Goal: Transaction & Acquisition: Purchase product/service

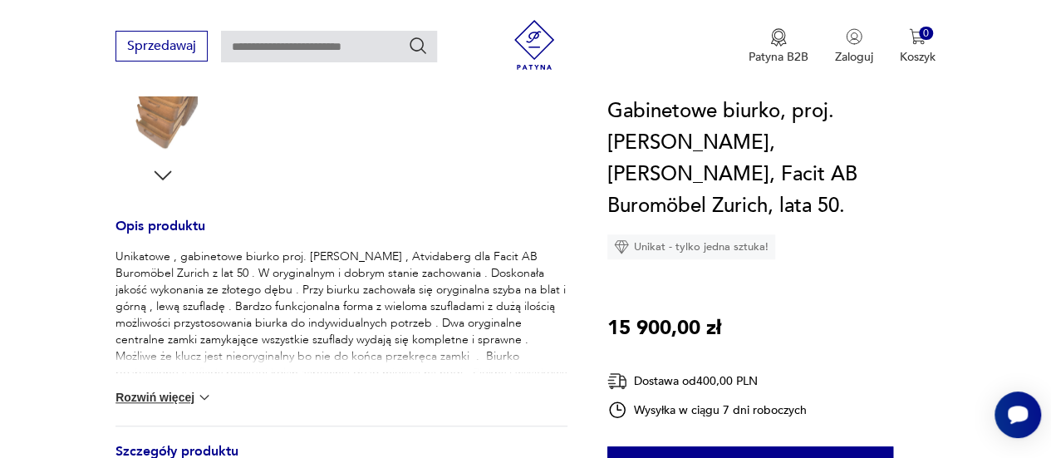
click at [135, 389] on button "Rozwiń więcej" at bounding box center [164, 397] width 96 height 17
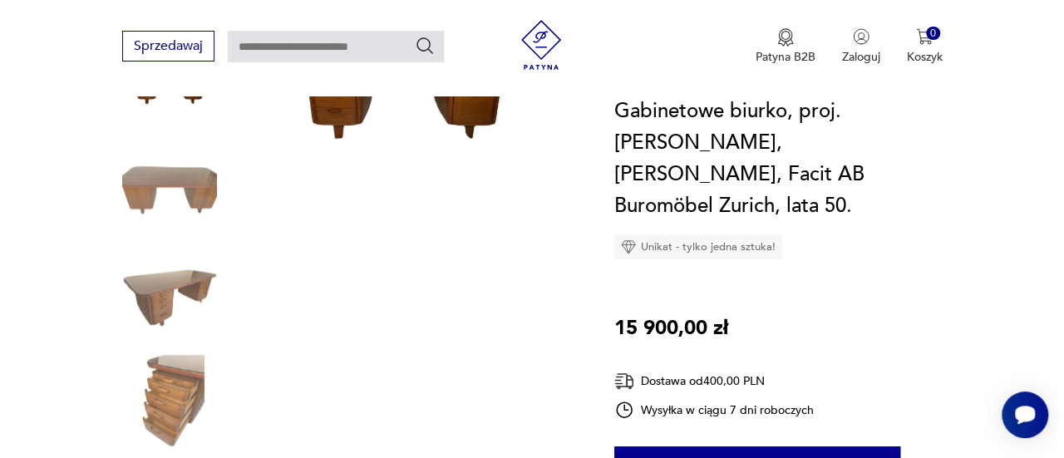
scroll to position [83, 0]
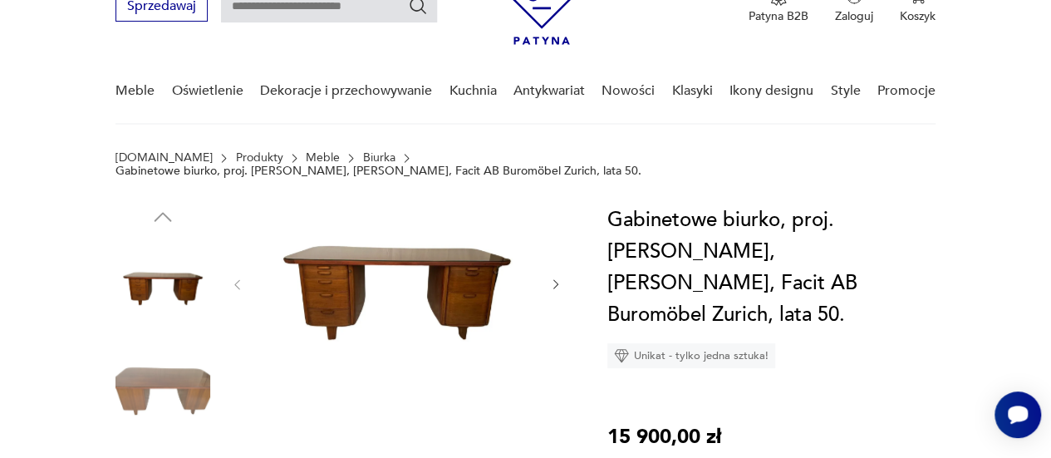
click at [384, 272] on img at bounding box center [397, 282] width 272 height 157
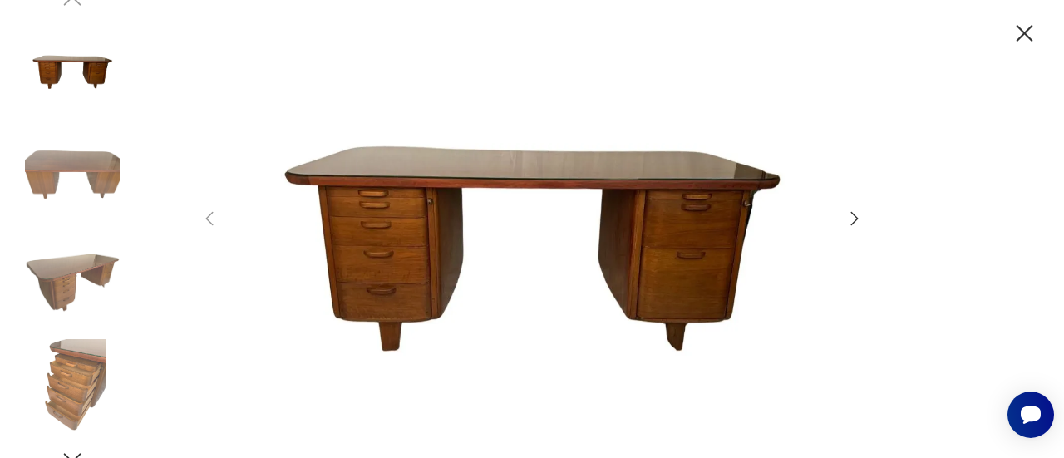
click at [864, 219] on div at bounding box center [532, 229] width 1064 height 458
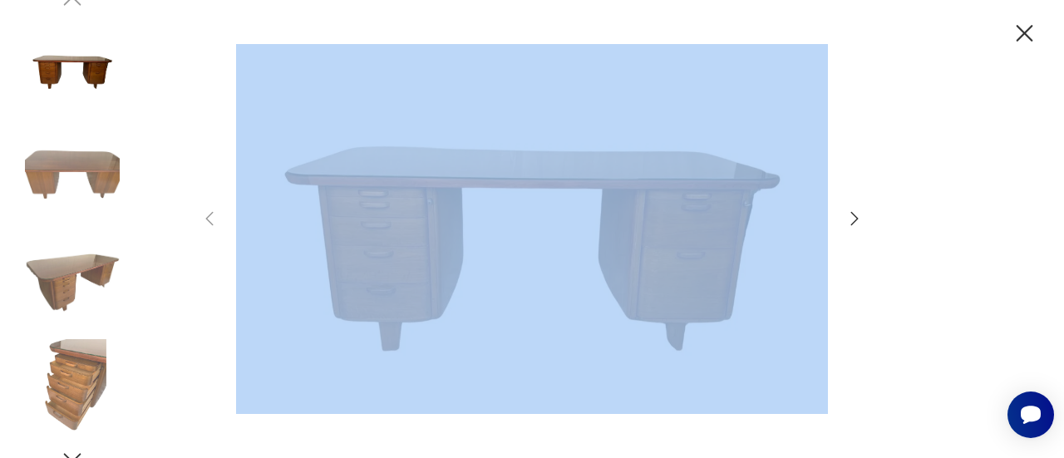
drag, startPoint x: 833, startPoint y: 213, endPoint x: 844, endPoint y: 215, distance: 11.9
click at [838, 214] on div at bounding box center [531, 229] width 665 height 370
click at [849, 216] on icon "button" at bounding box center [854, 219] width 20 height 20
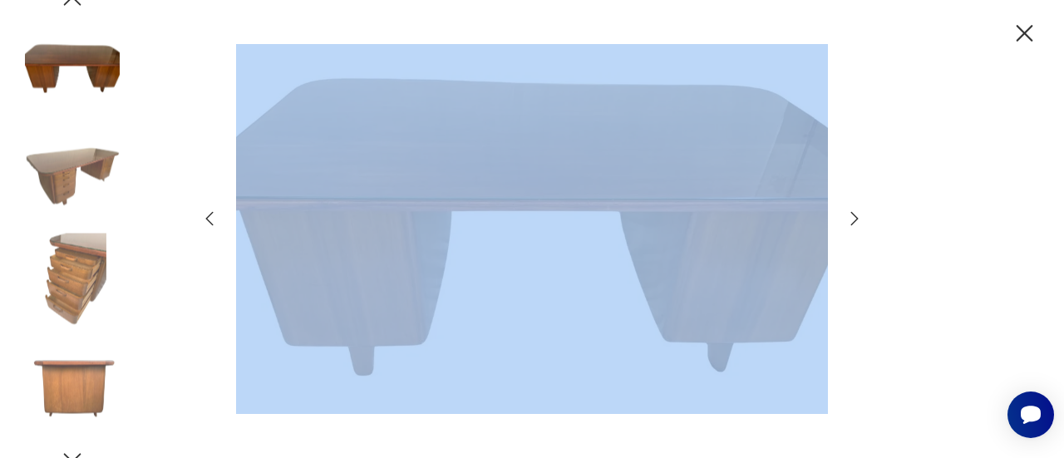
click at [858, 219] on icon "button" at bounding box center [854, 219] width 20 height 20
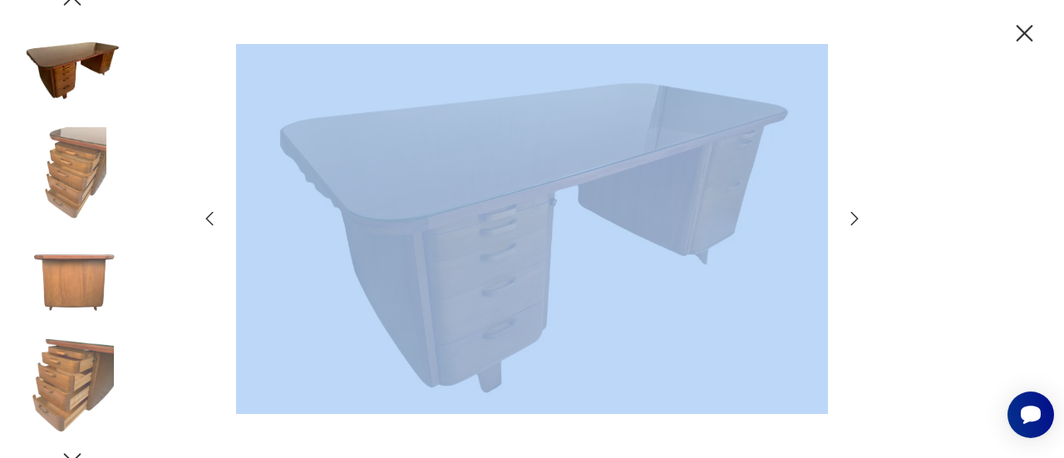
click at [858, 219] on icon "button" at bounding box center [854, 219] width 20 height 20
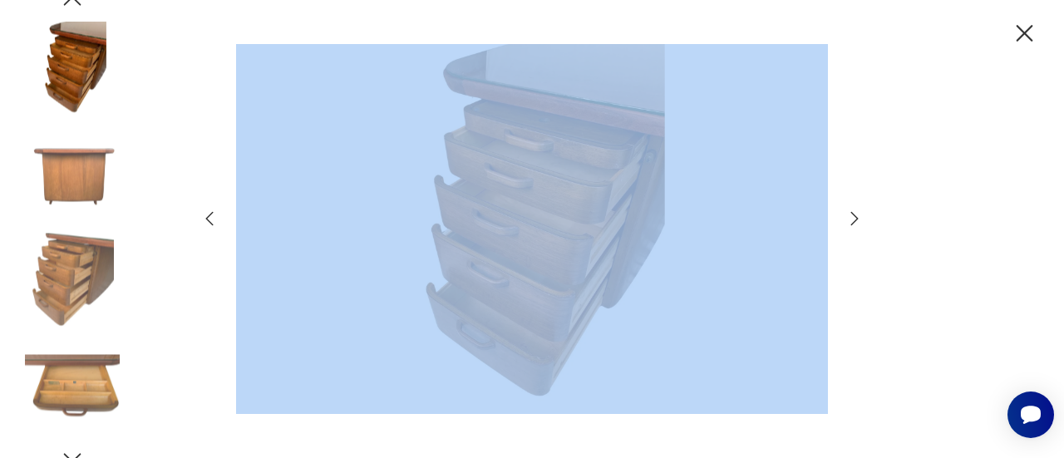
click at [858, 219] on icon "button" at bounding box center [854, 219] width 20 height 20
